Goal: Check status: Check status

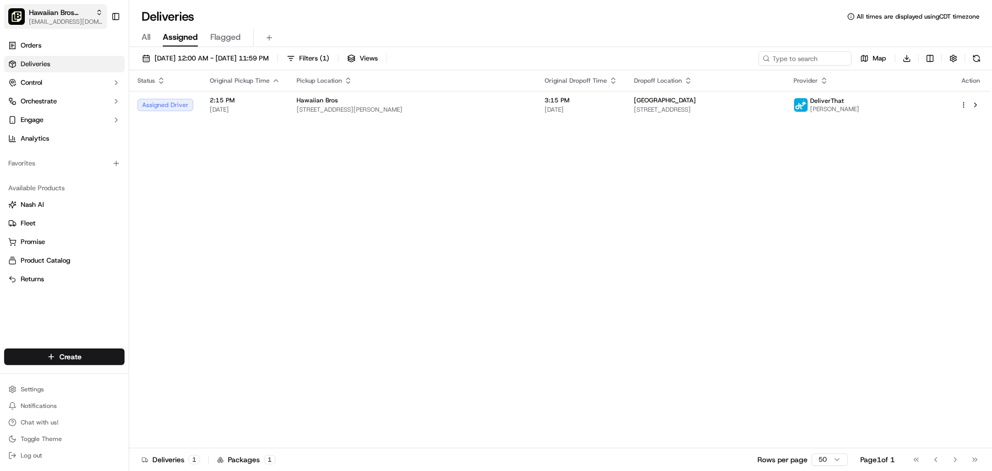
click at [69, 11] on span "Hawaiian Bros ([PERSON_NAME] IL)" at bounding box center [60, 12] width 62 height 10
type input "flo"
click at [169, 52] on span "Hawaiian Bros (Florissant MO)" at bounding box center [177, 53] width 91 height 9
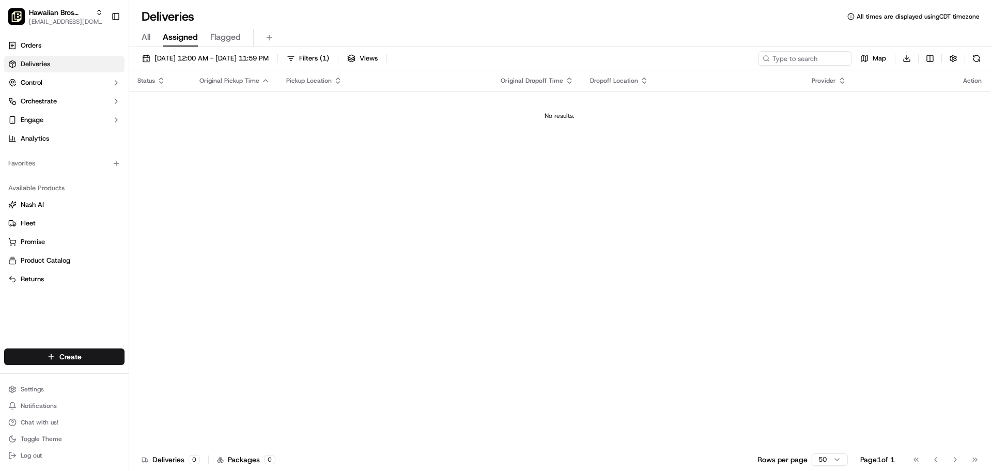
click at [145, 41] on span "All" at bounding box center [146, 37] width 9 height 12
click at [177, 41] on span "Assigned" at bounding box center [180, 37] width 35 height 12
click at [62, 8] on span "Hawaiian Bros (Florissant MO)" at bounding box center [60, 12] width 62 height 10
type input "o'"
click at [166, 52] on span "Hawaiian Bros ([PERSON_NAME] IL)" at bounding box center [187, 53] width 111 height 9
